Goal: Information Seeking & Learning: Learn about a topic

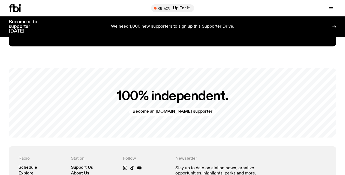
scroll to position [1044, 0]
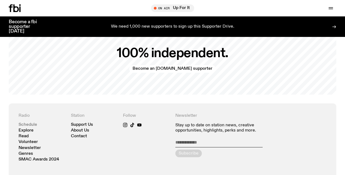
click at [29, 123] on link "Schedule" at bounding box center [28, 125] width 19 height 4
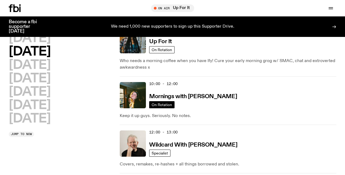
scroll to position [117, 0]
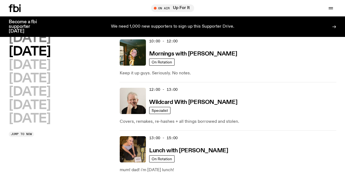
click at [35, 37] on h2 "[DATE]" at bounding box center [30, 38] width 42 height 12
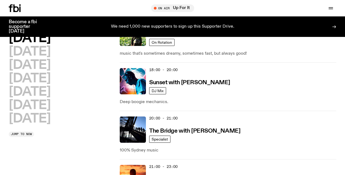
scroll to position [307, 0]
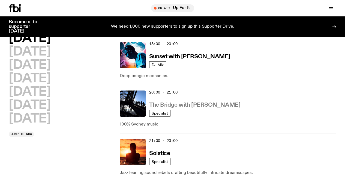
click at [186, 104] on h3 "The Bridge with [PERSON_NAME]" at bounding box center [194, 105] width 91 height 6
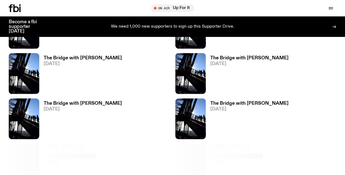
scroll to position [227, 0]
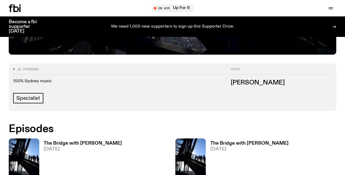
click at [80, 141] on h3 "The Bridge with [PERSON_NAME]" at bounding box center [83, 143] width 78 height 5
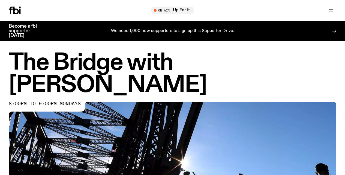
click at [139, 67] on h1 "The Bridge with [PERSON_NAME]" at bounding box center [173, 74] width 328 height 44
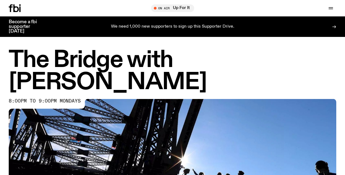
scroll to position [261, 0]
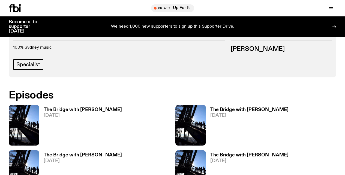
click at [60, 107] on h3 "The Bridge with [PERSON_NAME]" at bounding box center [83, 109] width 78 height 5
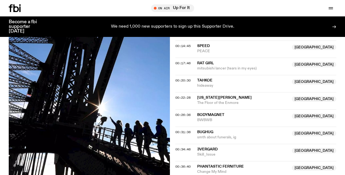
scroll to position [248, 0]
